Goal: Task Accomplishment & Management: Manage account settings

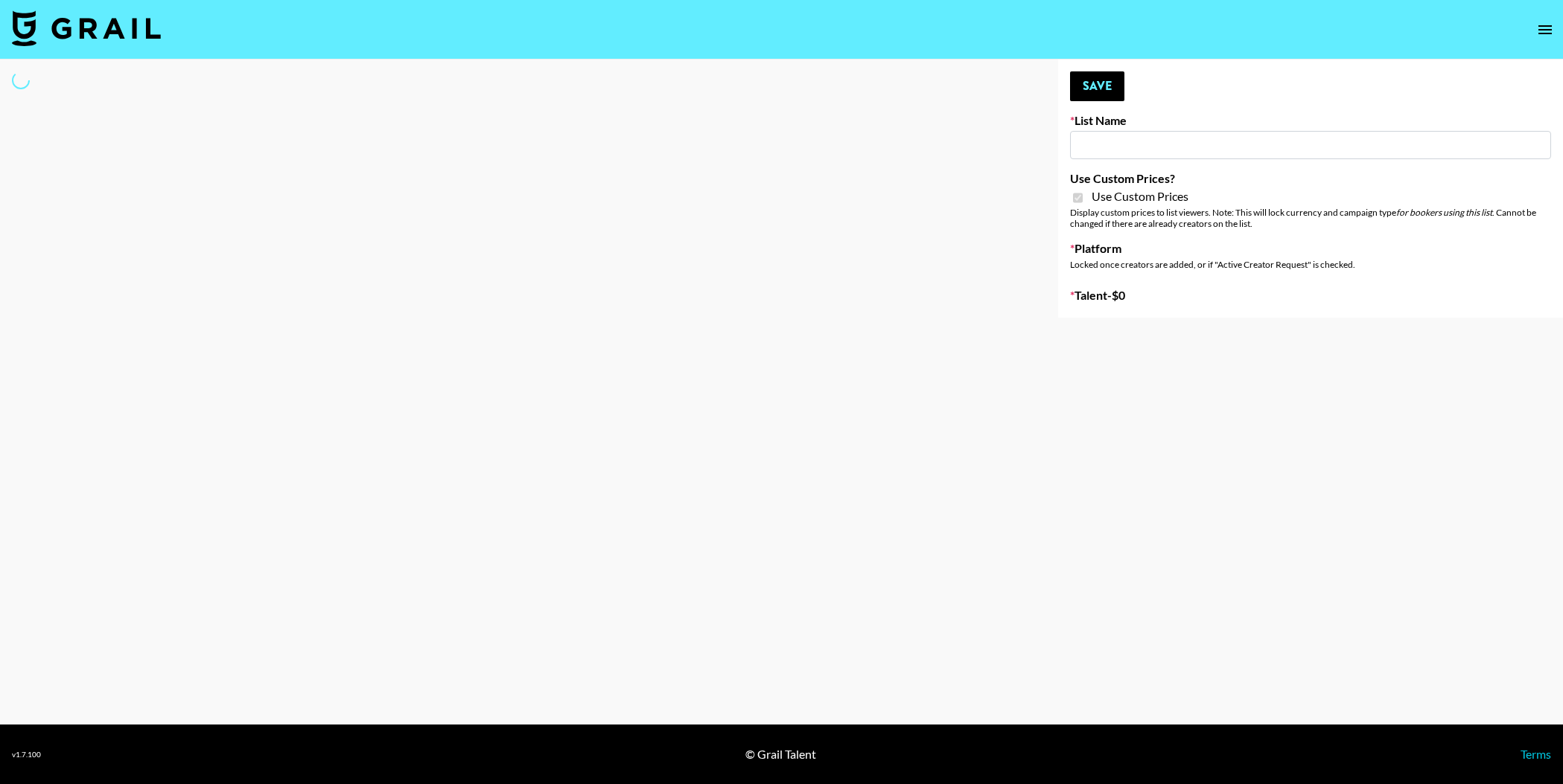
type input "Primal Harvest NEW ([DATE])"
checkbox input "true"
select select "Brand"
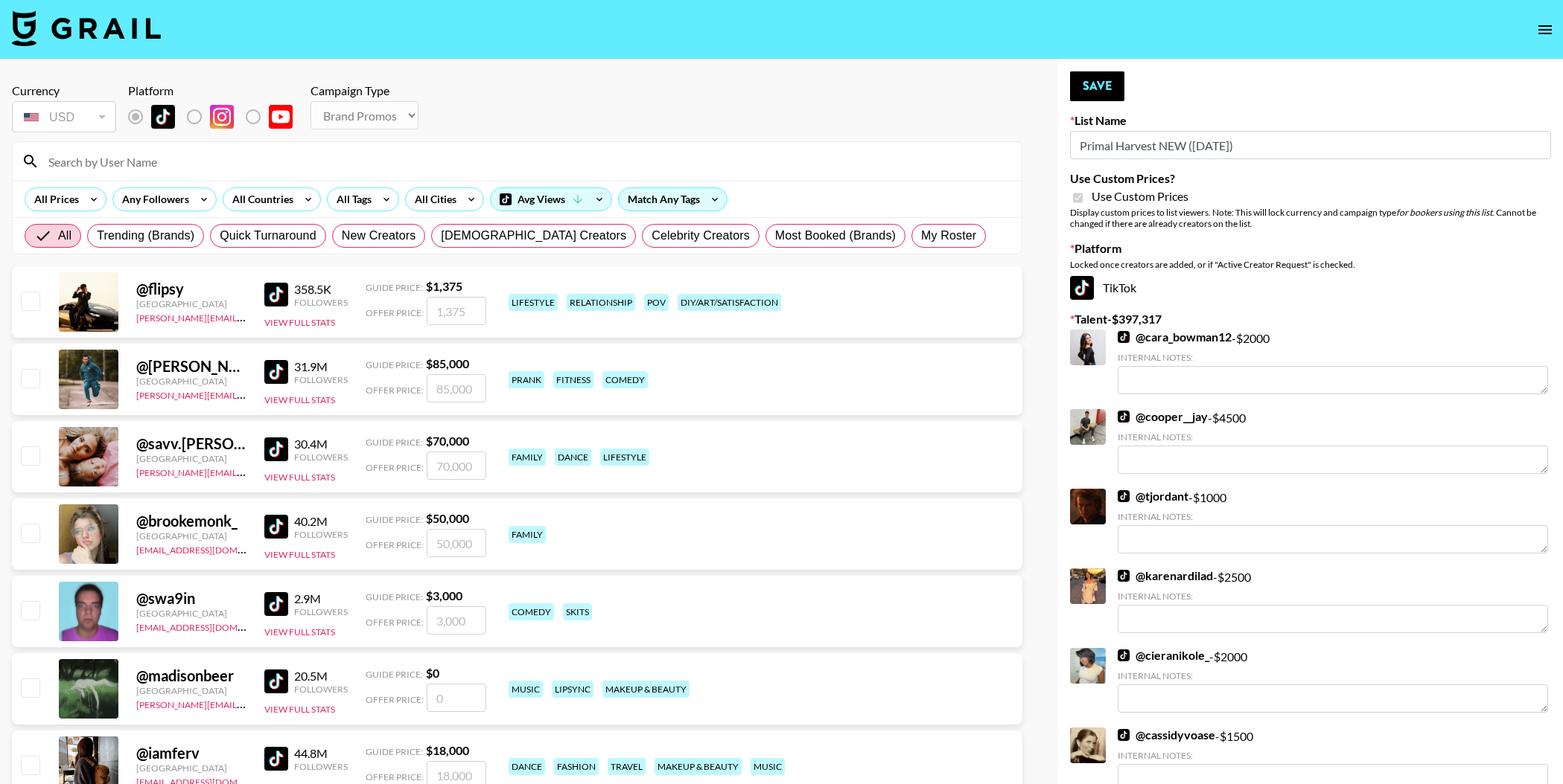
click at [147, 163] on input at bounding box center [525, 162] width 973 height 24
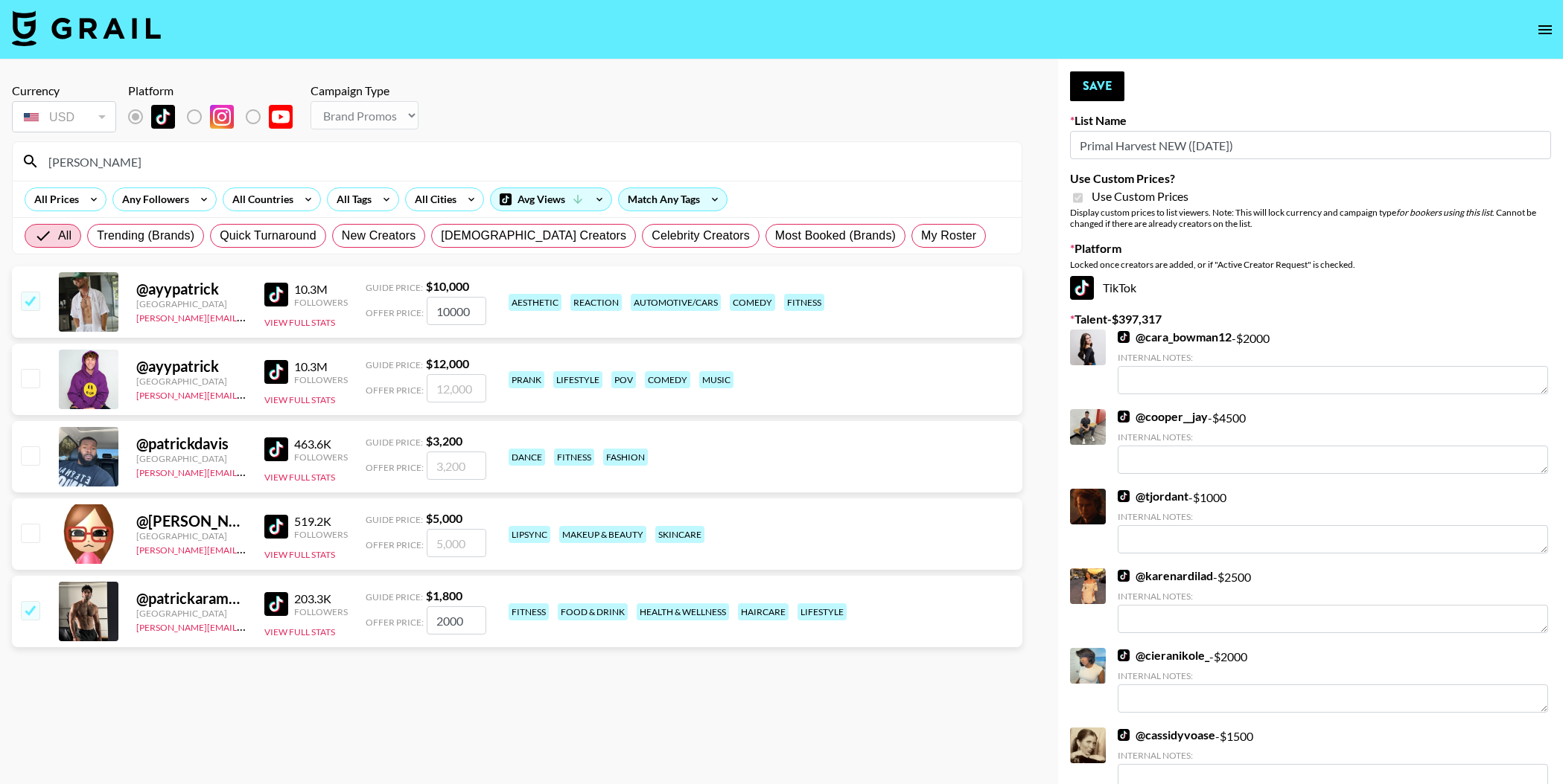
type input "[PERSON_NAME]"
click at [32, 453] on input "checkbox" at bounding box center [29, 455] width 18 height 18
checkbox input "true"
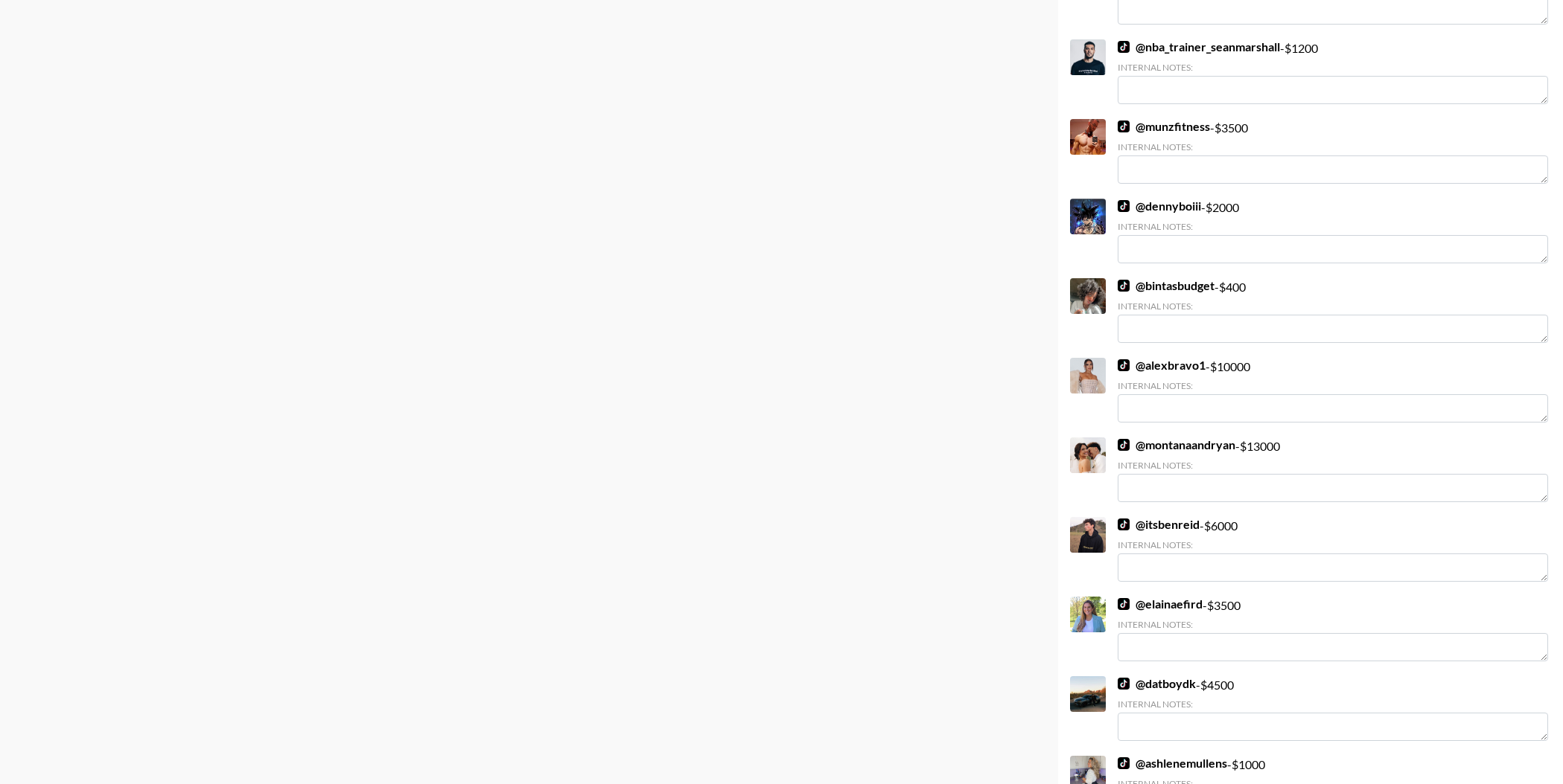
scroll to position [8295, 0]
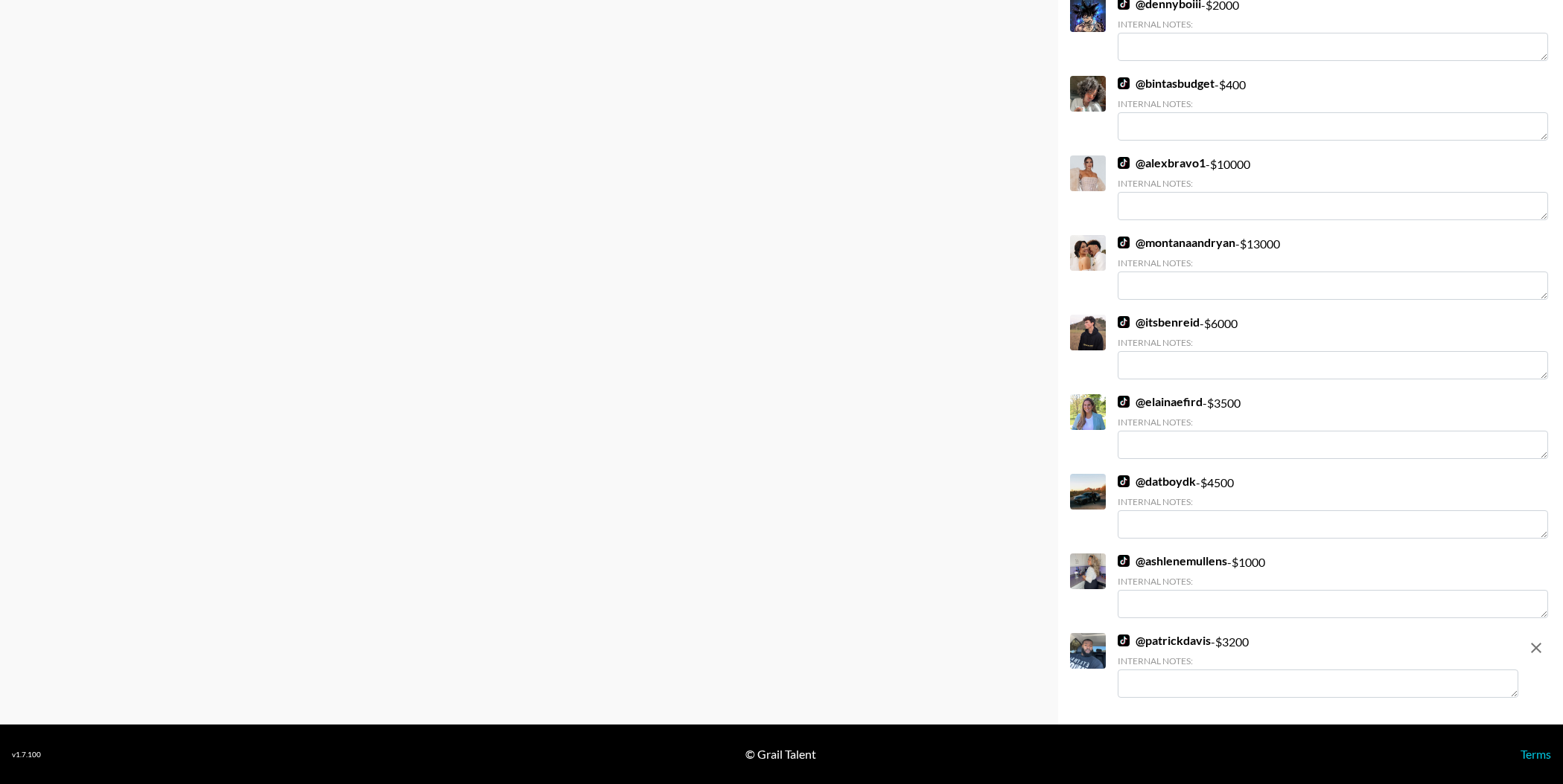
drag, startPoint x: 1234, startPoint y: 641, endPoint x: 1258, endPoint y: 643, distance: 24.1
click at [1233, 641] on div "@ patrickdavis - $ 3200 Internal Notes:" at bounding box center [1318, 666] width 401 height 65
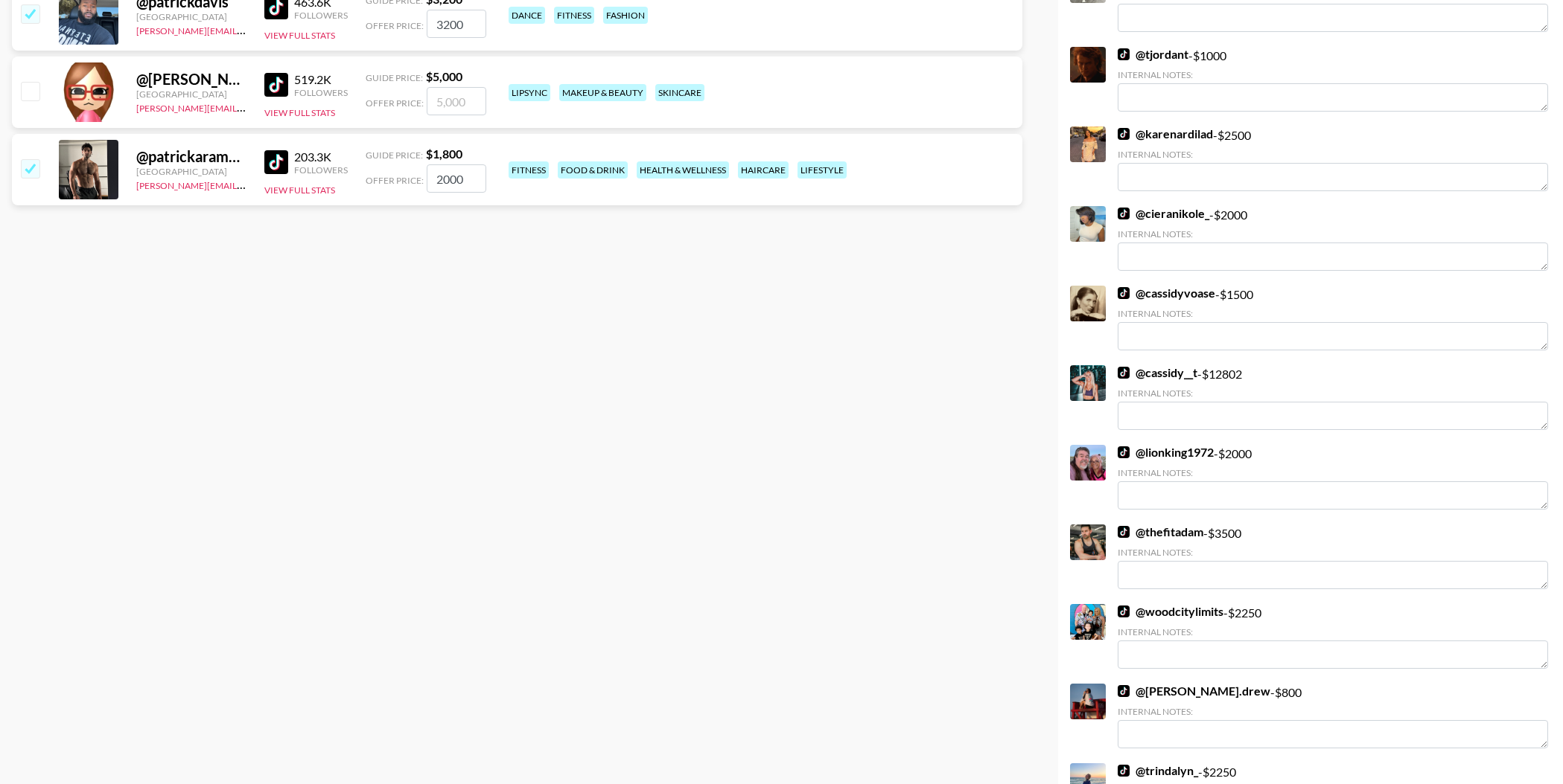
scroll to position [0, 0]
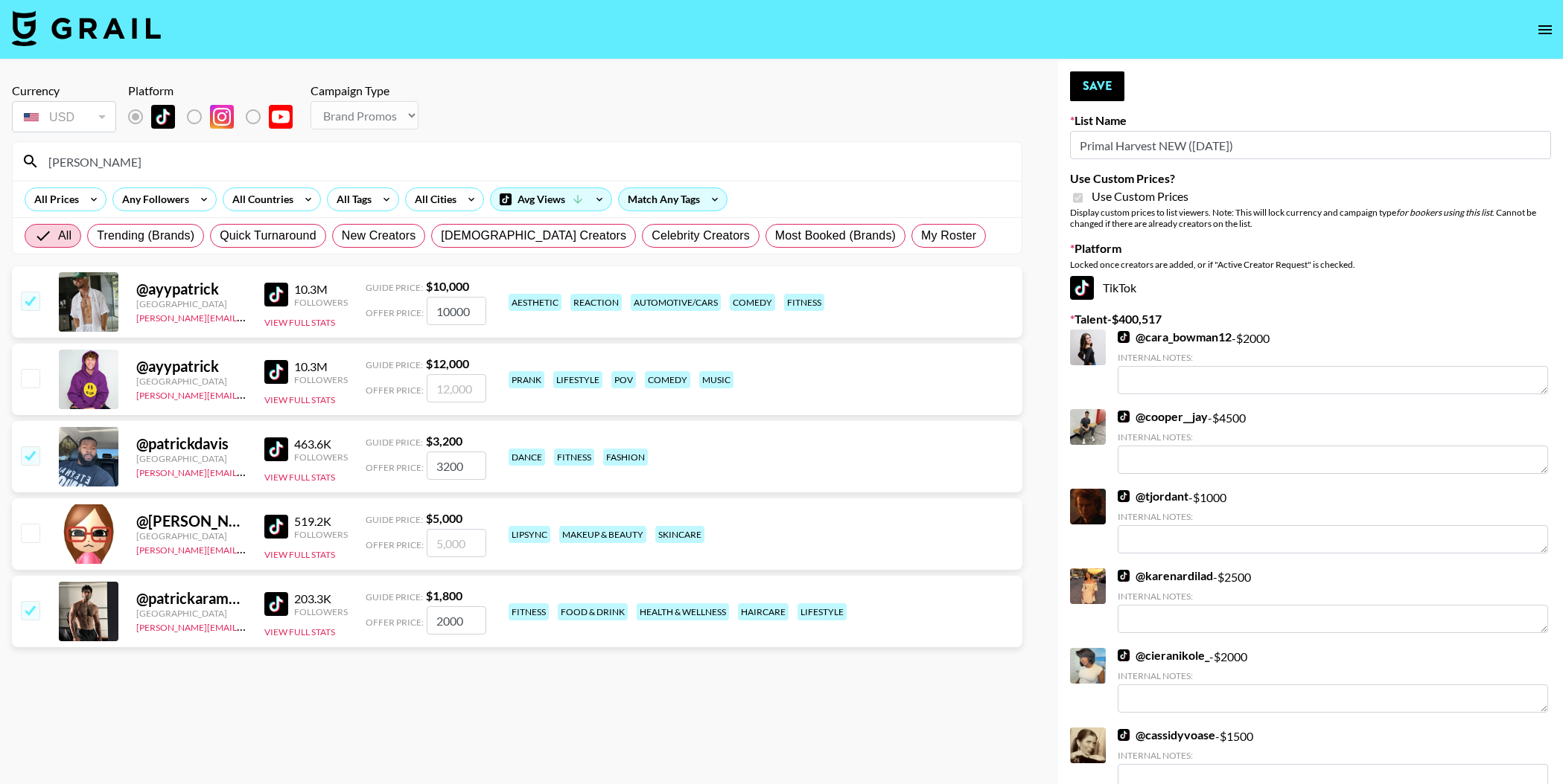
drag, startPoint x: 466, startPoint y: 469, endPoint x: 430, endPoint y: 465, distance: 36.2
click at [430, 465] on input "3200" at bounding box center [456, 465] width 60 height 28
type input "1920"
click at [32, 454] on input "checkbox" at bounding box center [29, 455] width 18 height 18
click at [32, 455] on input "checkbox" at bounding box center [29, 455] width 18 height 18
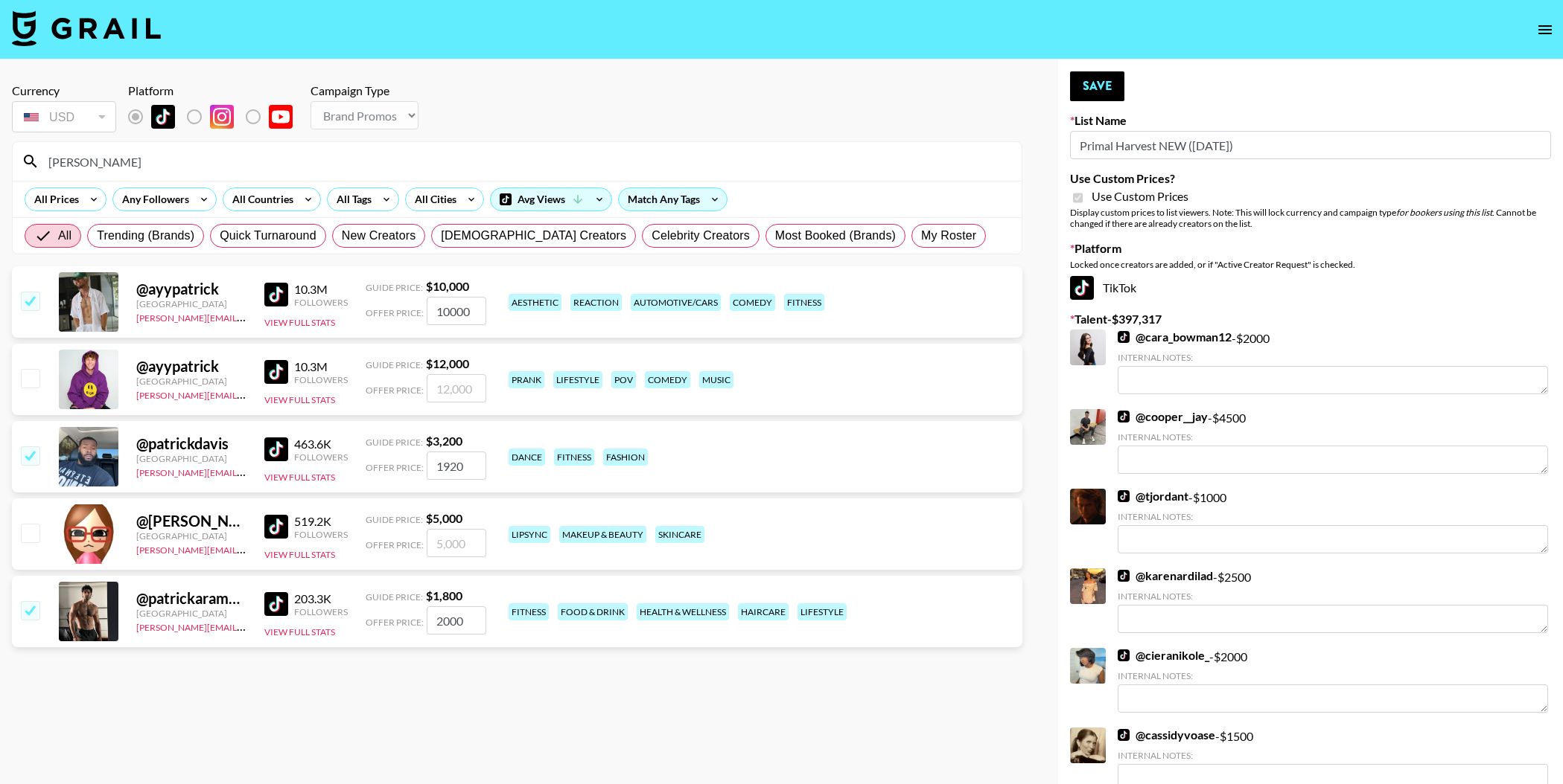
checkbox input "true"
